Goal: Task Accomplishment & Management: Manage account settings

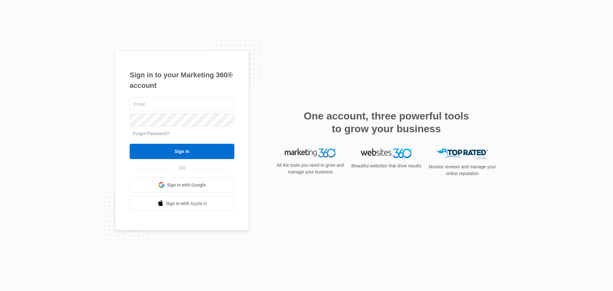
click at [177, 186] on span "Sign in with Google" at bounding box center [186, 185] width 39 height 7
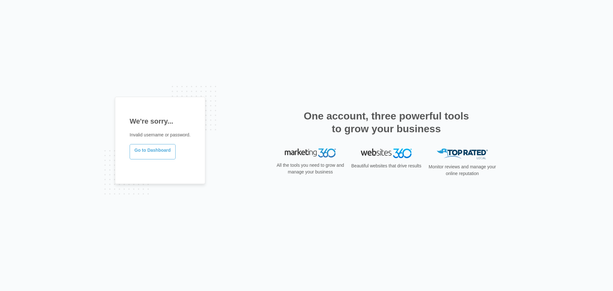
click at [149, 150] on link "Go to Dashboard" at bounding box center [153, 151] width 46 height 15
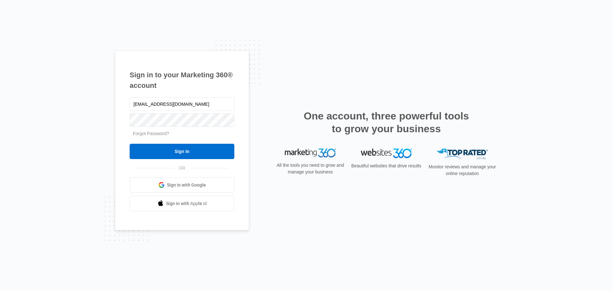
type input "info@harborwoodliving.com"
click at [155, 134] on link "Forgot Password?" at bounding box center [151, 133] width 36 height 5
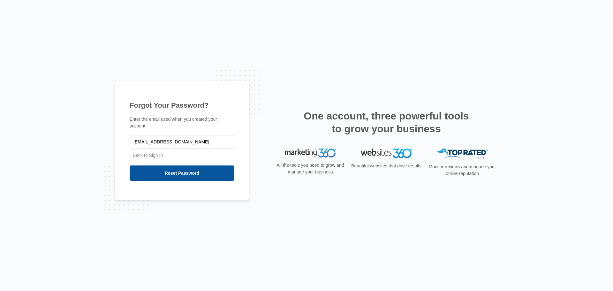
type input "info@harborwoodliving.com"
click at [170, 174] on input "Reset Password" at bounding box center [182, 173] width 105 height 15
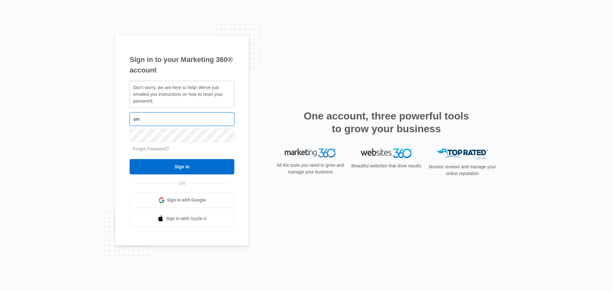
type input "m"
type input "[EMAIL_ADDRESS][DOMAIN_NAME]"
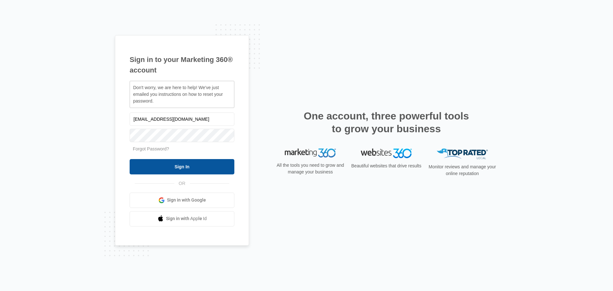
click at [175, 171] on input "Sign In" at bounding box center [182, 166] width 105 height 15
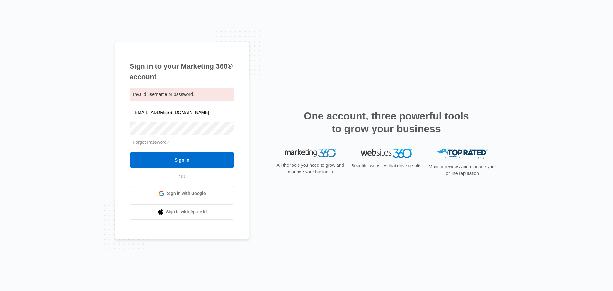
click at [159, 143] on link "Forgot Password?" at bounding box center [151, 142] width 36 height 5
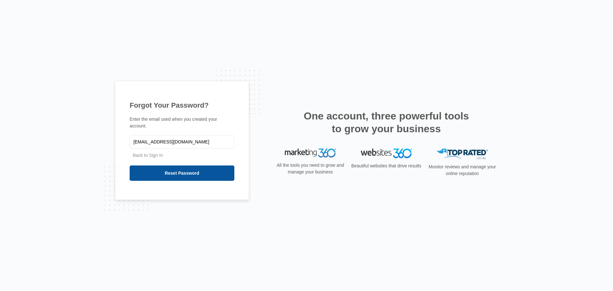
type input "[EMAIL_ADDRESS][DOMAIN_NAME]"
click at [163, 173] on input "Reset Password" at bounding box center [182, 173] width 105 height 15
